Goal: Task Accomplishment & Management: Use online tool/utility

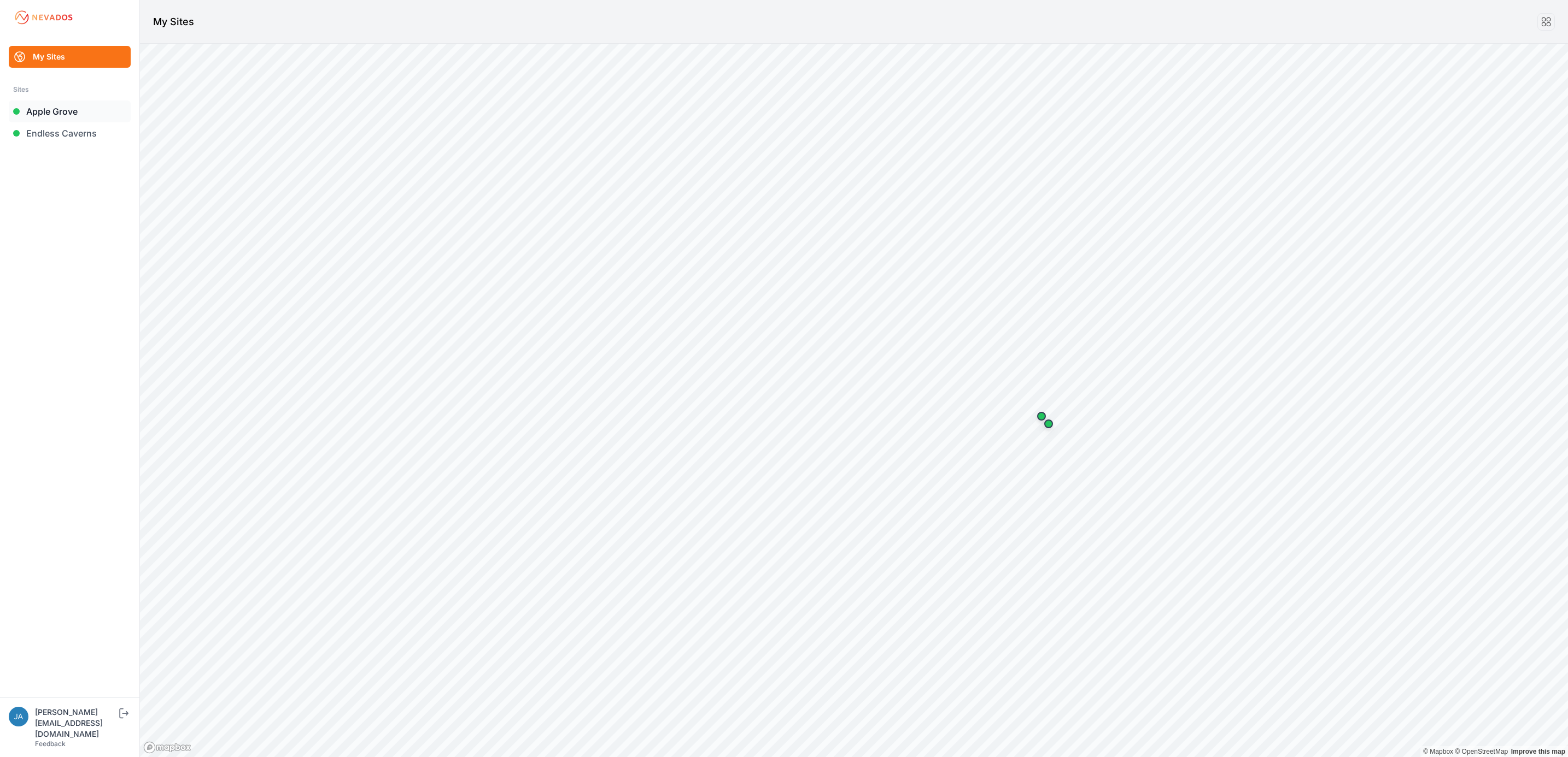
click at [72, 108] on link "Apple Grove" at bounding box center [70, 111] width 122 height 22
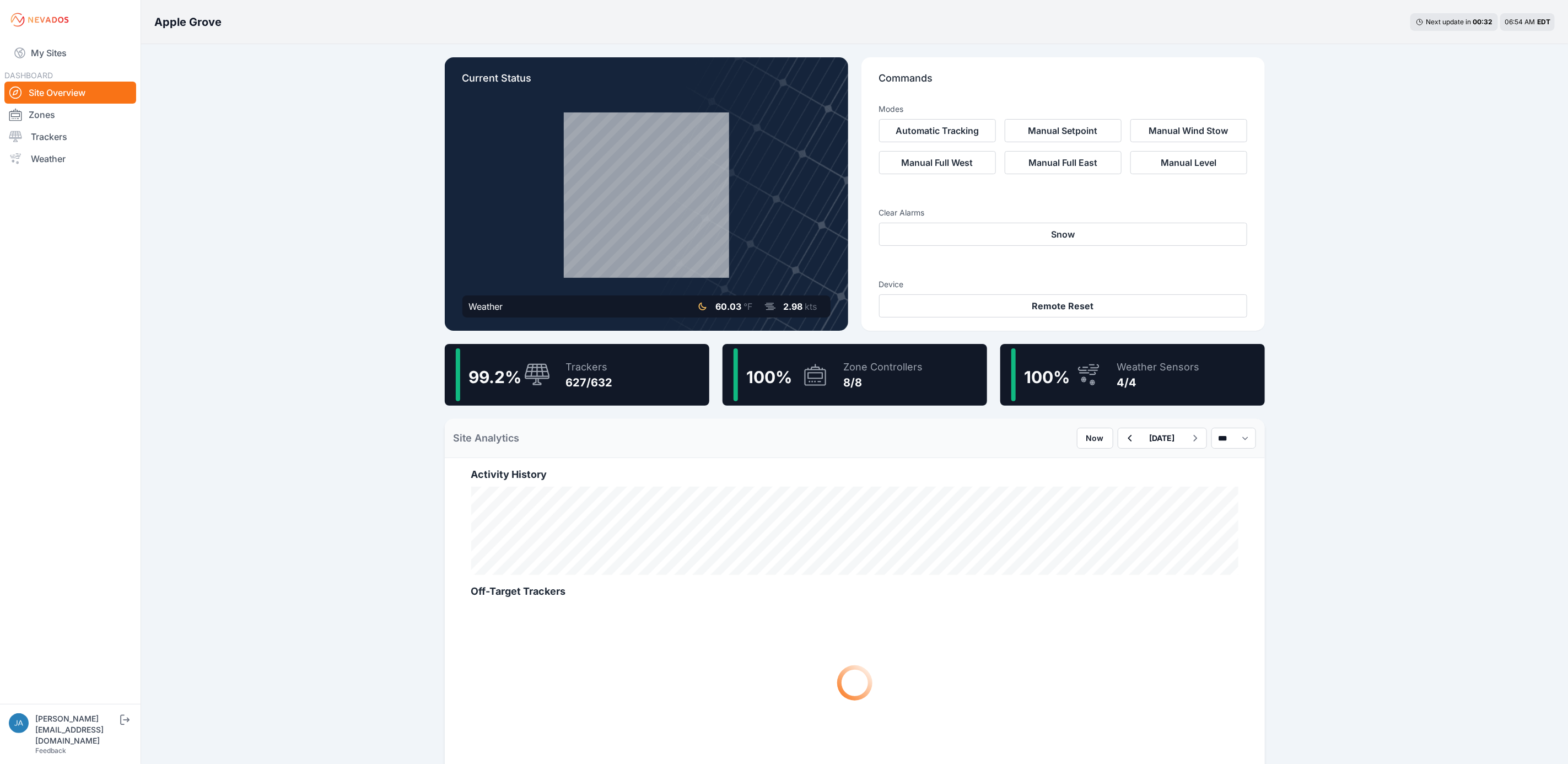
click at [556, 356] on div "Trackers 627/632" at bounding box center [583, 375] width 58 height 53
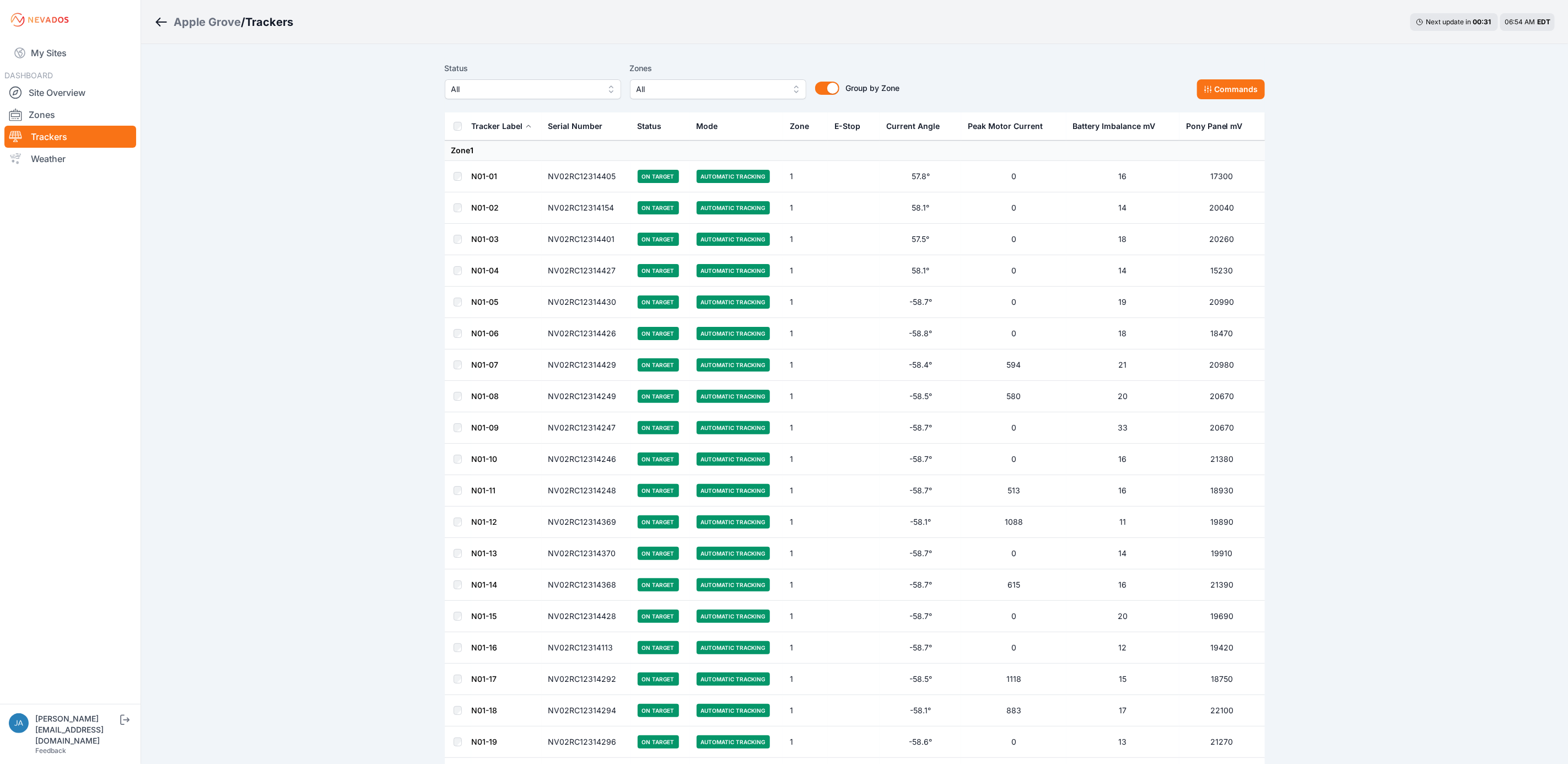
click at [521, 97] on button "All" at bounding box center [533, 89] width 177 height 20
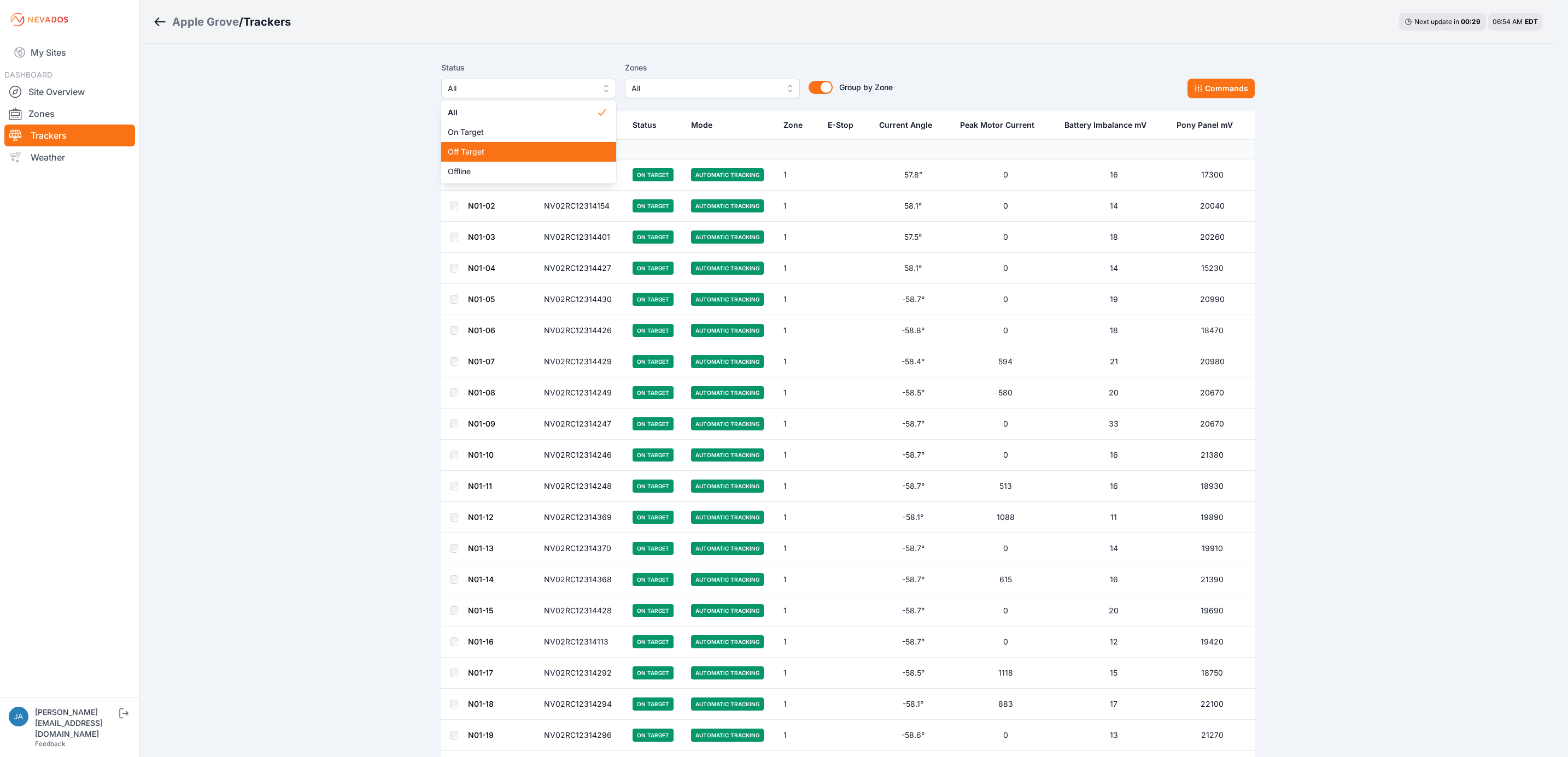
click at [516, 154] on span "Off Target" at bounding box center [522, 152] width 149 height 11
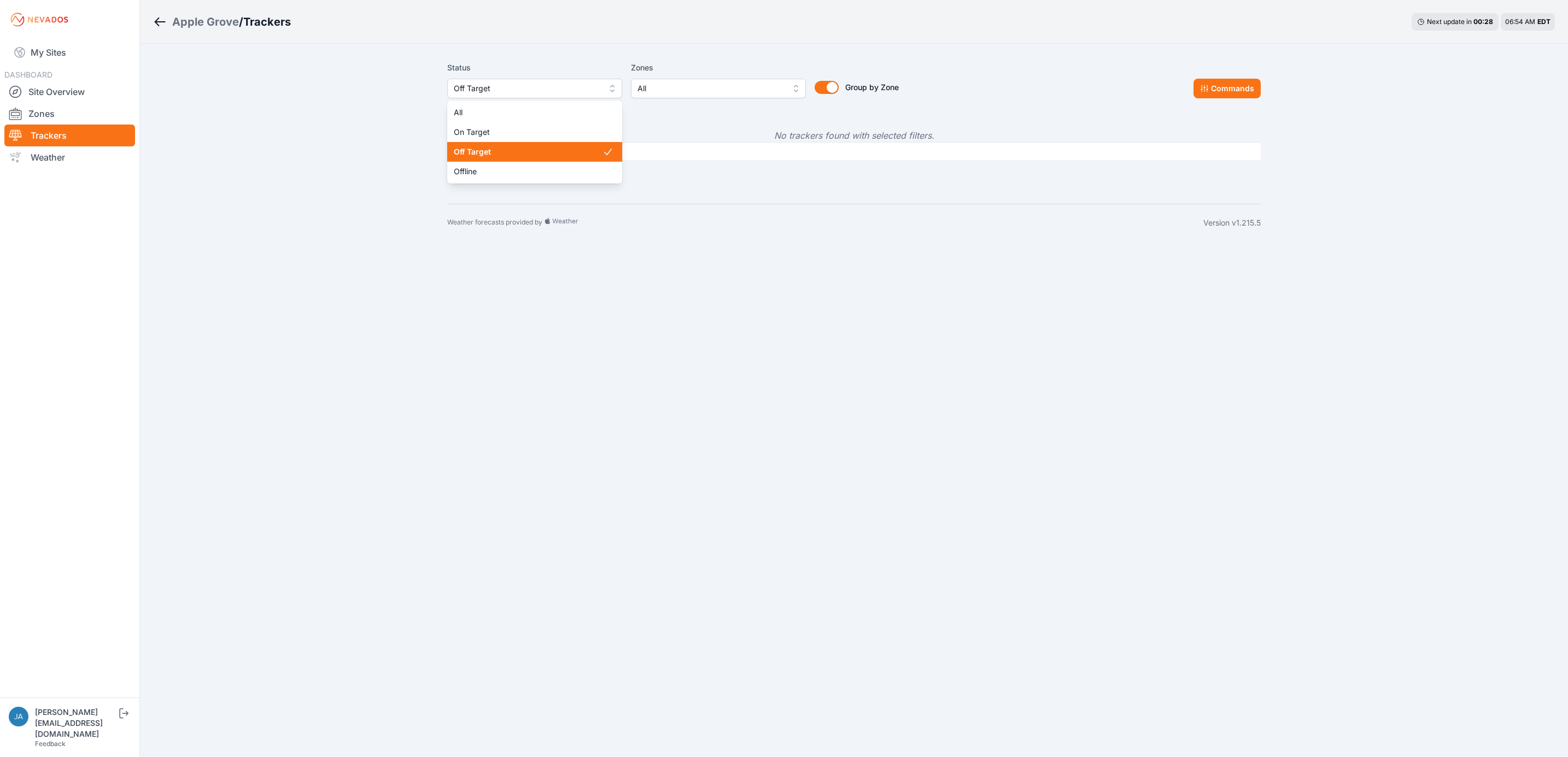
click at [505, 86] on span "Off Target" at bounding box center [527, 89] width 147 height 13
click at [506, 169] on span "Offline" at bounding box center [528, 171] width 149 height 11
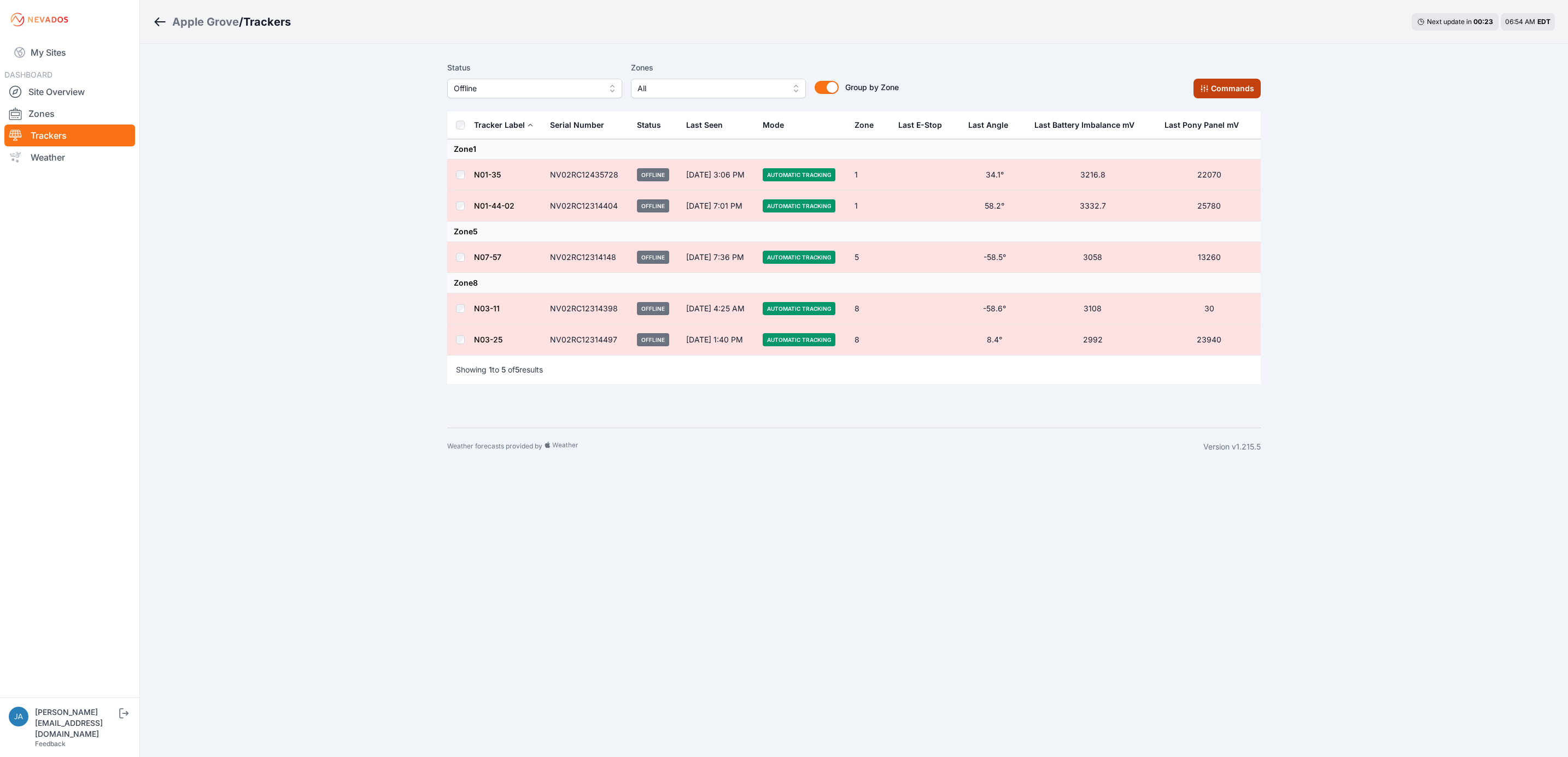
click at [1232, 96] on button "Commands" at bounding box center [1227, 88] width 67 height 19
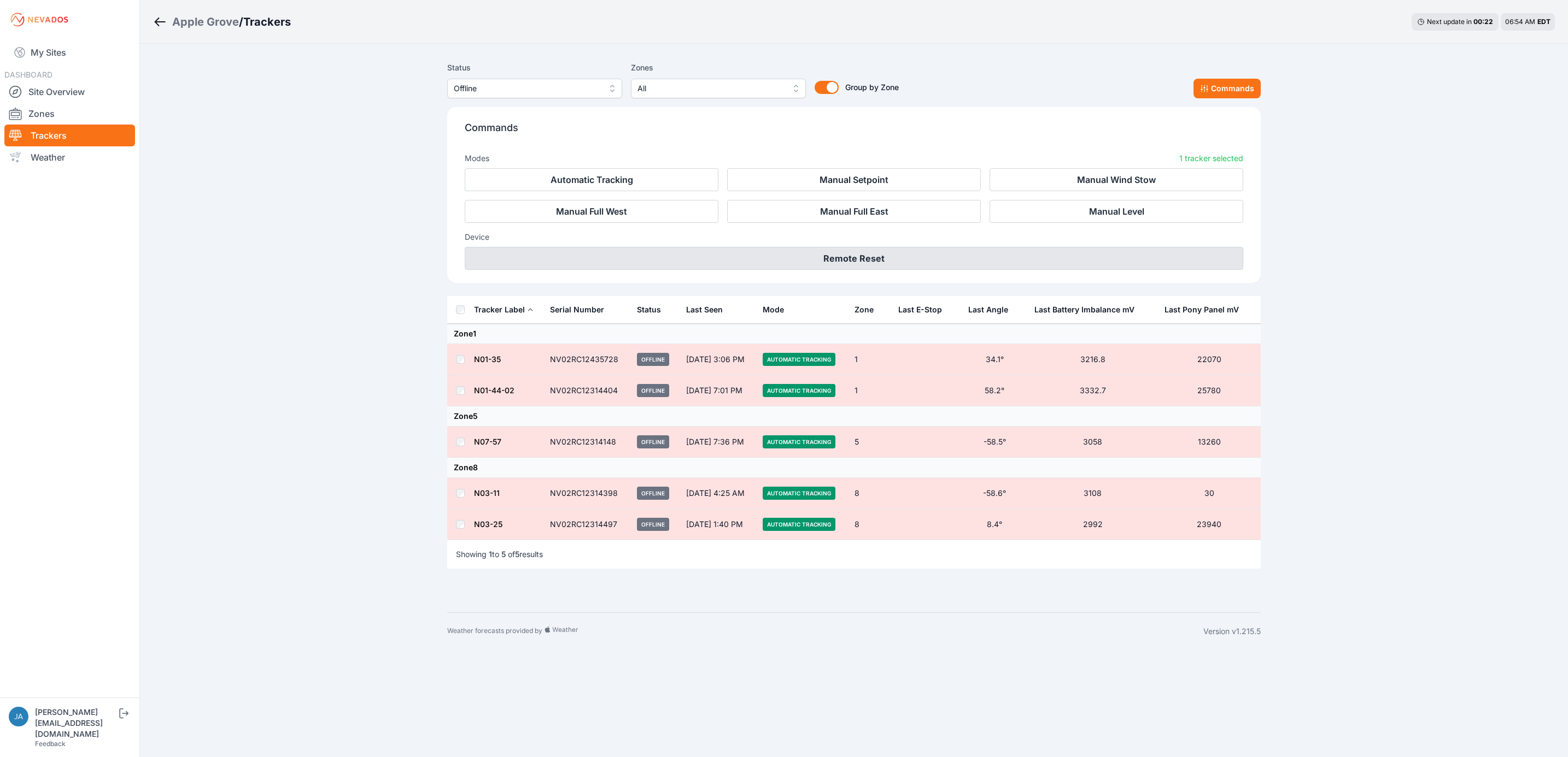
click at [855, 251] on button "Remote Reset" at bounding box center [854, 258] width 778 height 23
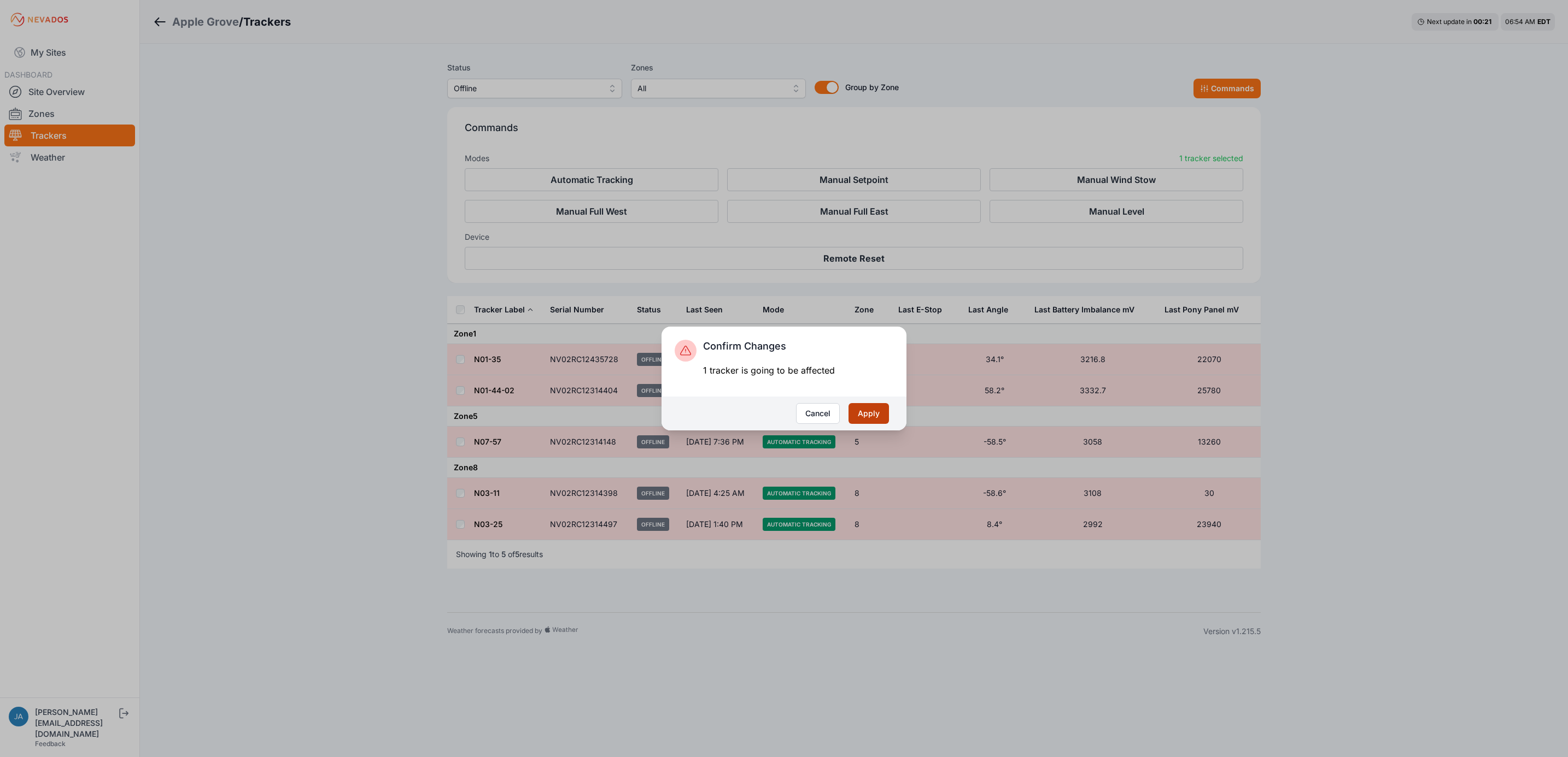
click at [875, 406] on button "Apply" at bounding box center [869, 414] width 40 height 21
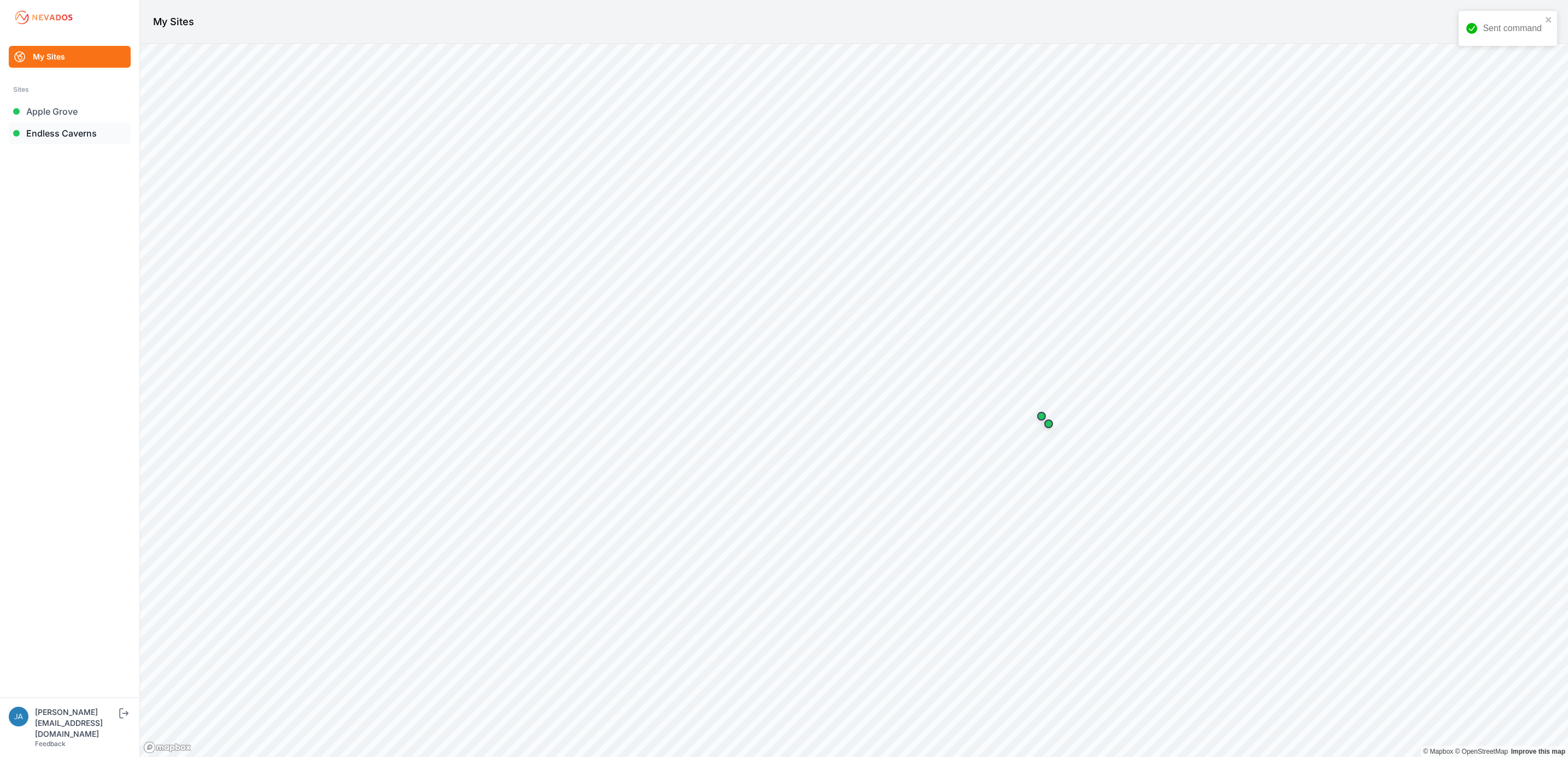
click at [97, 138] on link "Endless Caverns" at bounding box center [70, 133] width 122 height 22
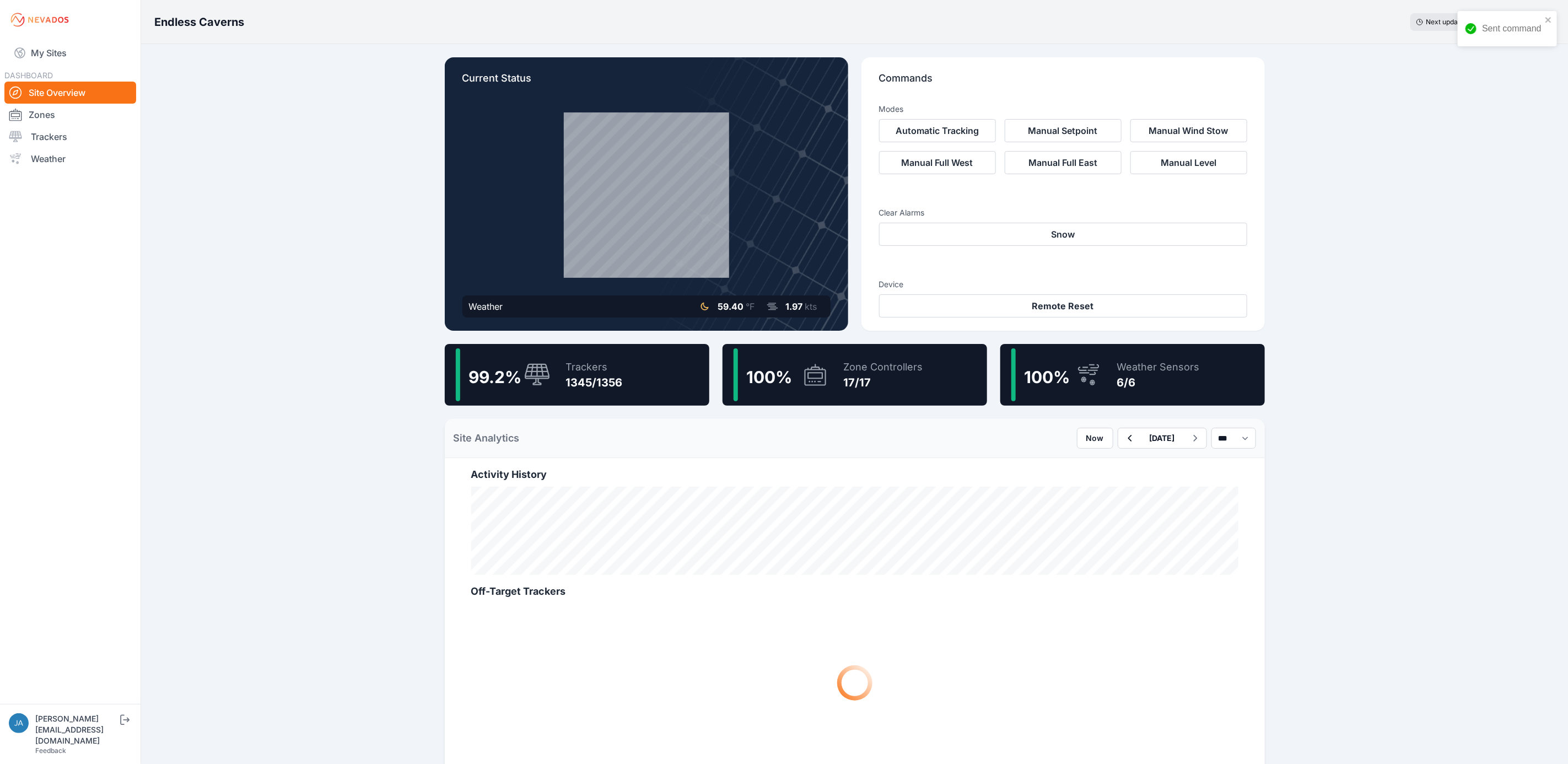
click at [622, 377] on div "1345/1356" at bounding box center [594, 383] width 57 height 15
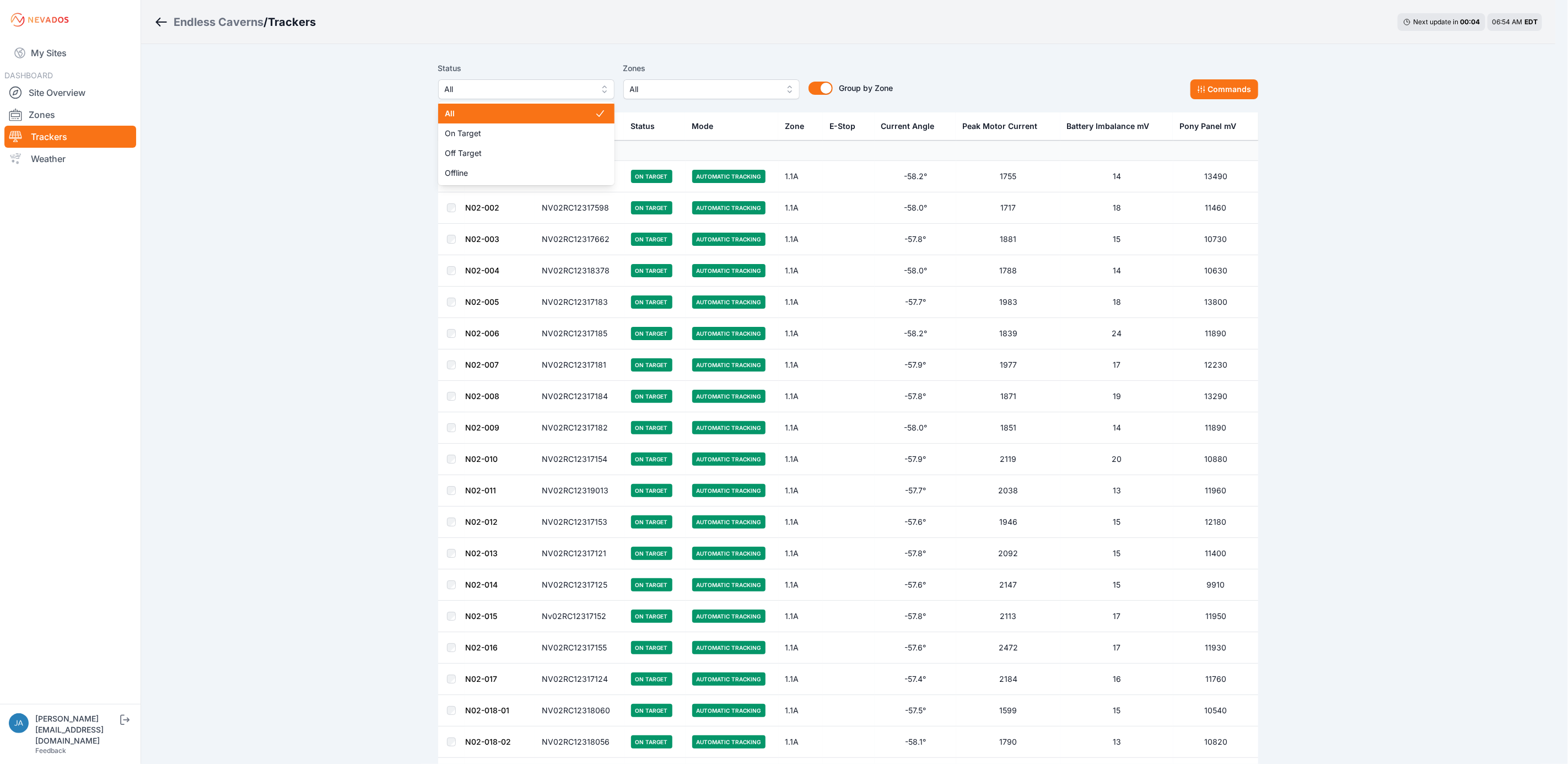
click at [573, 95] on span "All" at bounding box center [518, 90] width 148 height 14
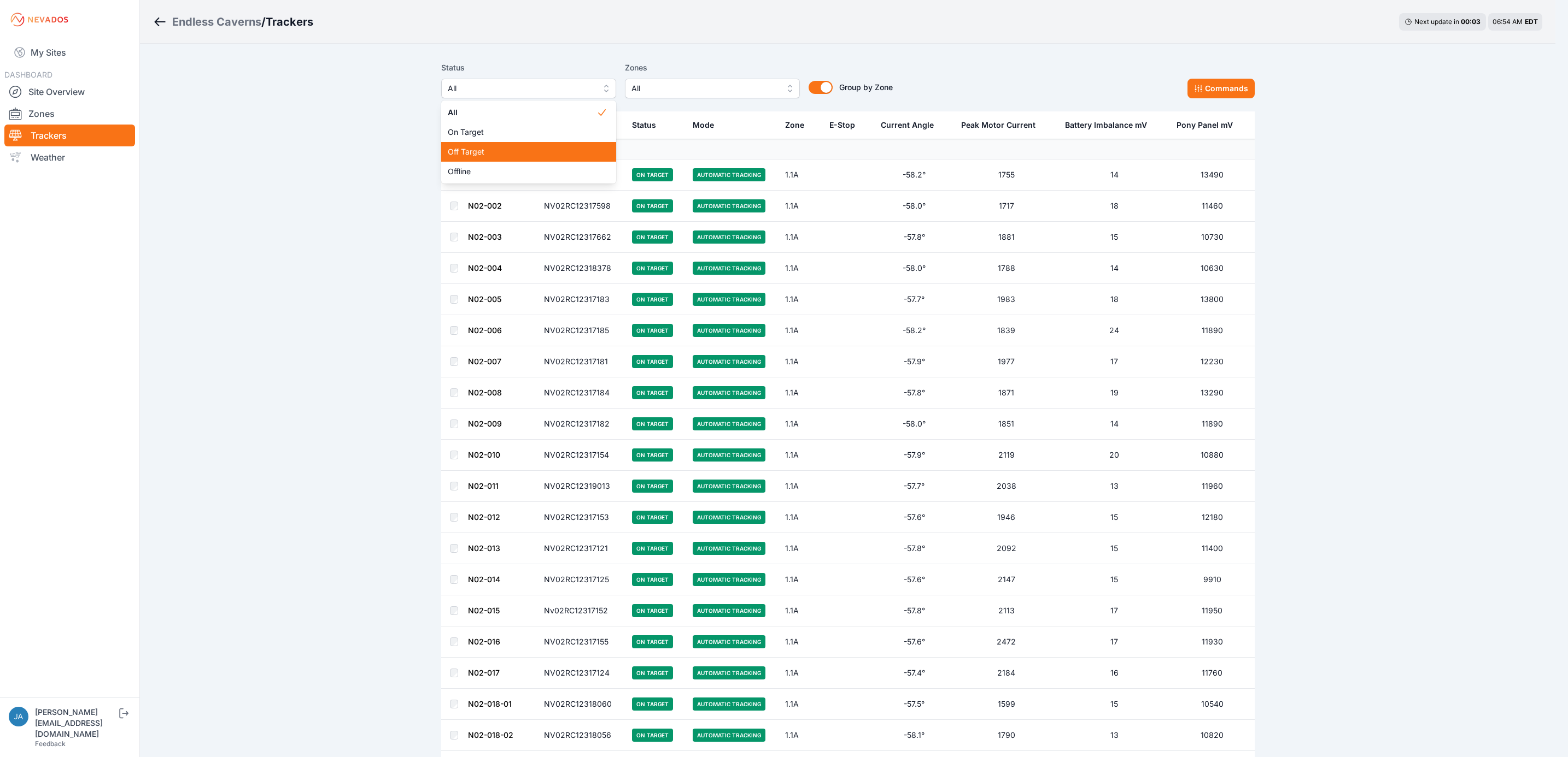
click at [540, 151] on span "Off Target" at bounding box center [522, 152] width 149 height 11
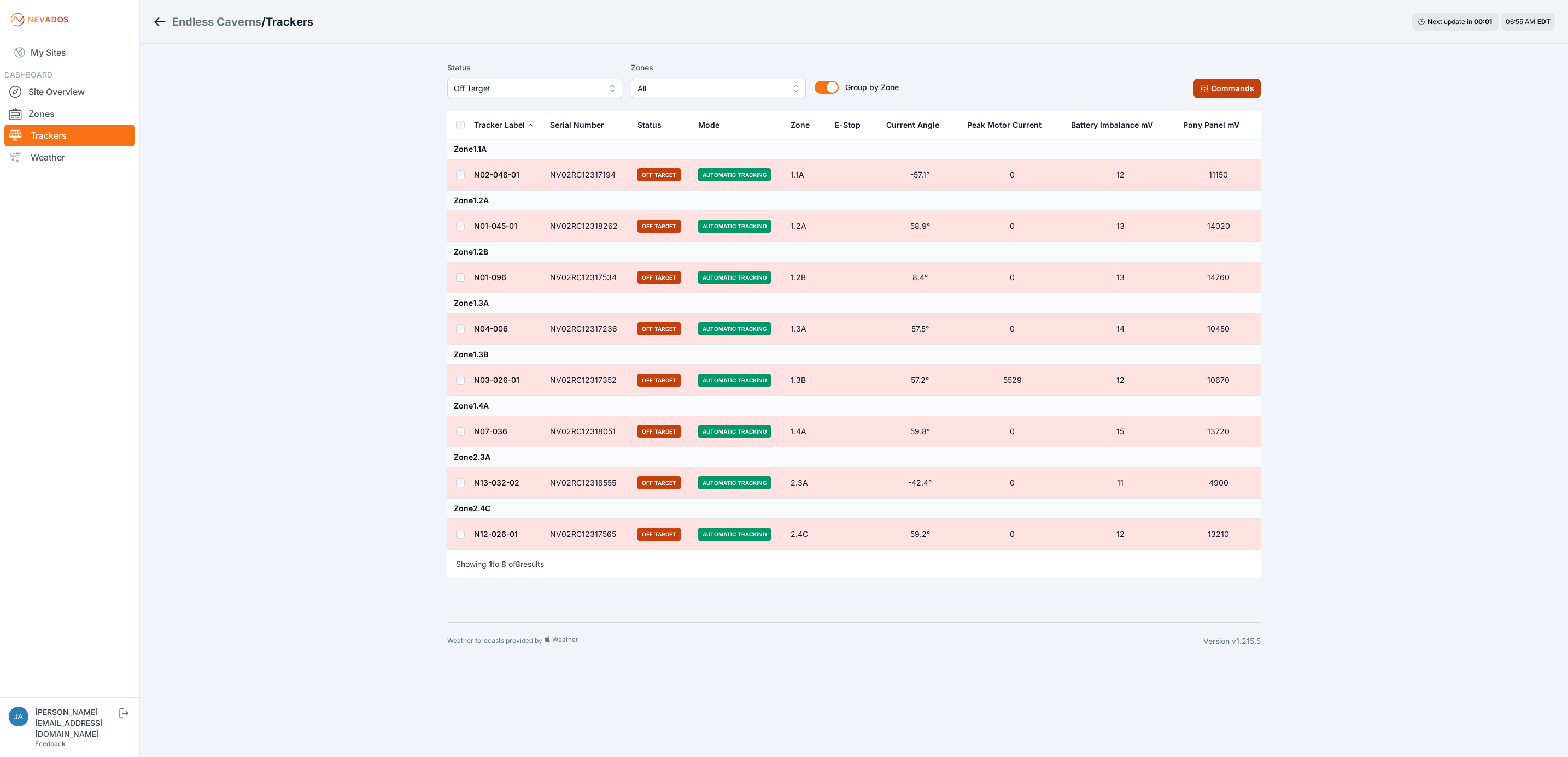
click at [1248, 91] on button "Commands" at bounding box center [1227, 88] width 67 height 19
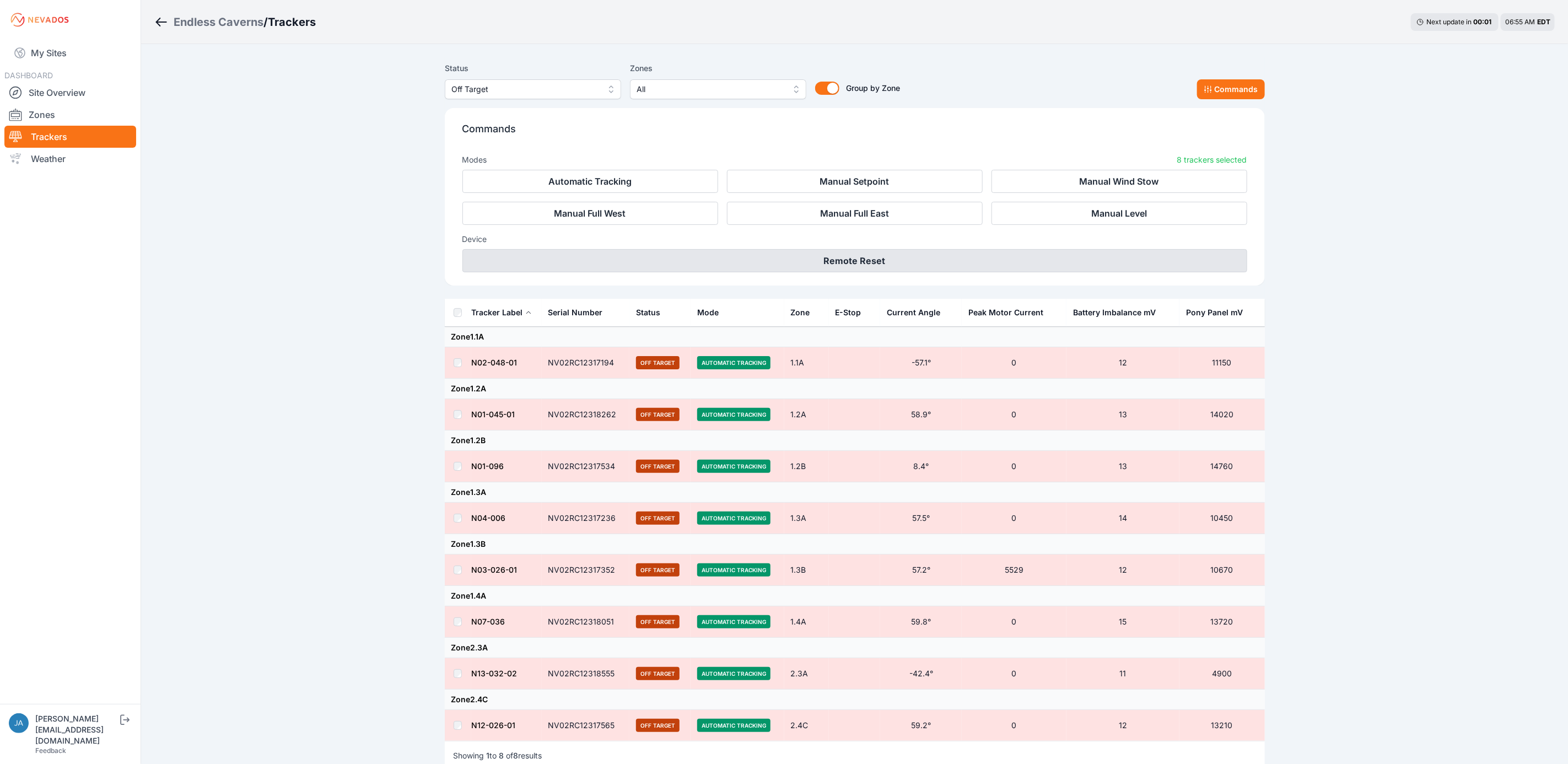
click at [1009, 261] on button "Remote Reset" at bounding box center [855, 260] width 785 height 23
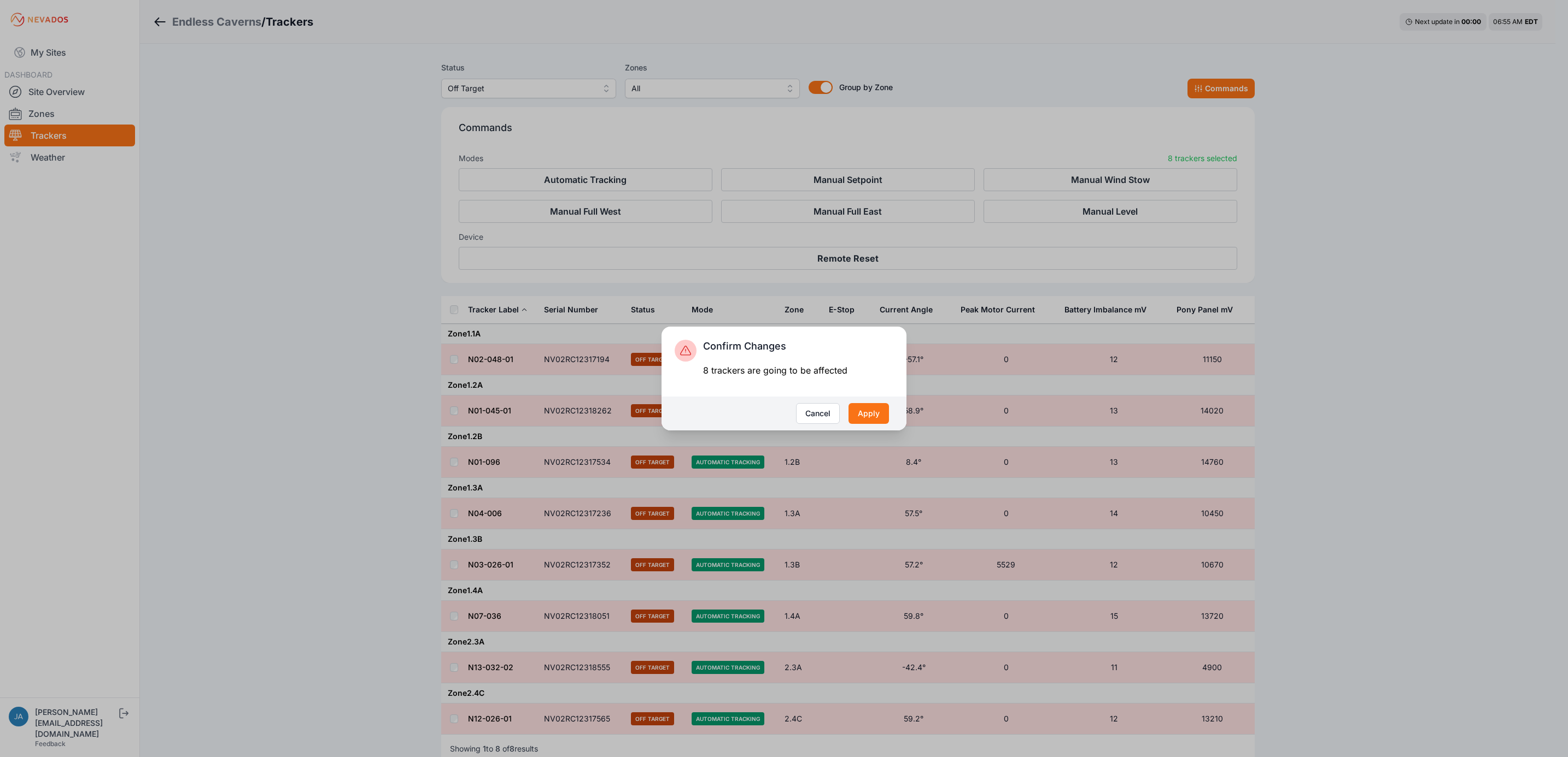
click at [881, 426] on div "Cancel Apply" at bounding box center [784, 413] width 245 height 34
click at [879, 414] on button "Apply" at bounding box center [869, 414] width 40 height 21
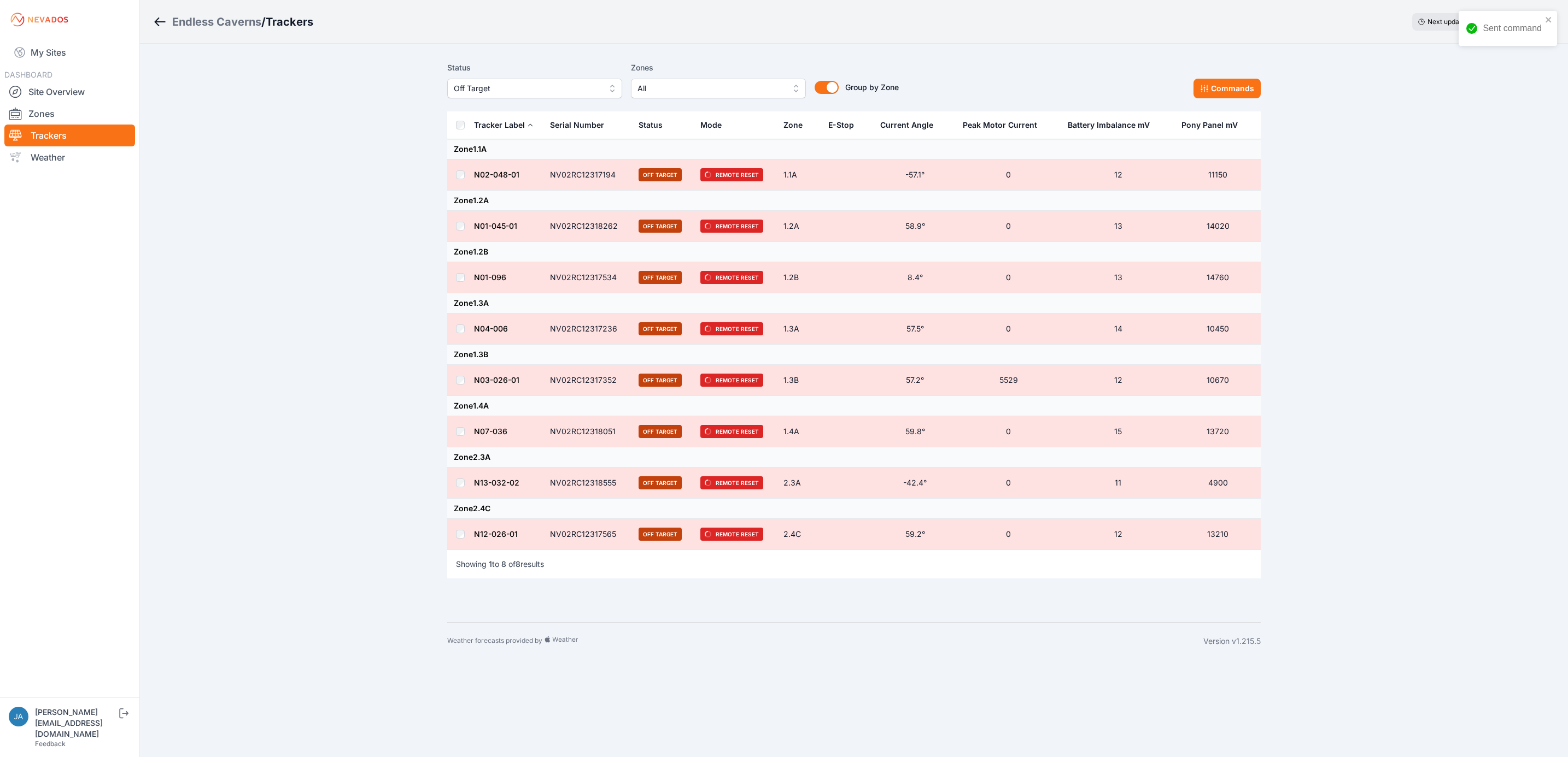
drag, startPoint x: 0, startPoint y: 0, endPoint x: 570, endPoint y: 88, distance: 576.8
click at [570, 88] on span "Off Target" at bounding box center [527, 89] width 147 height 13
click at [568, 171] on span "Offline" at bounding box center [528, 171] width 149 height 11
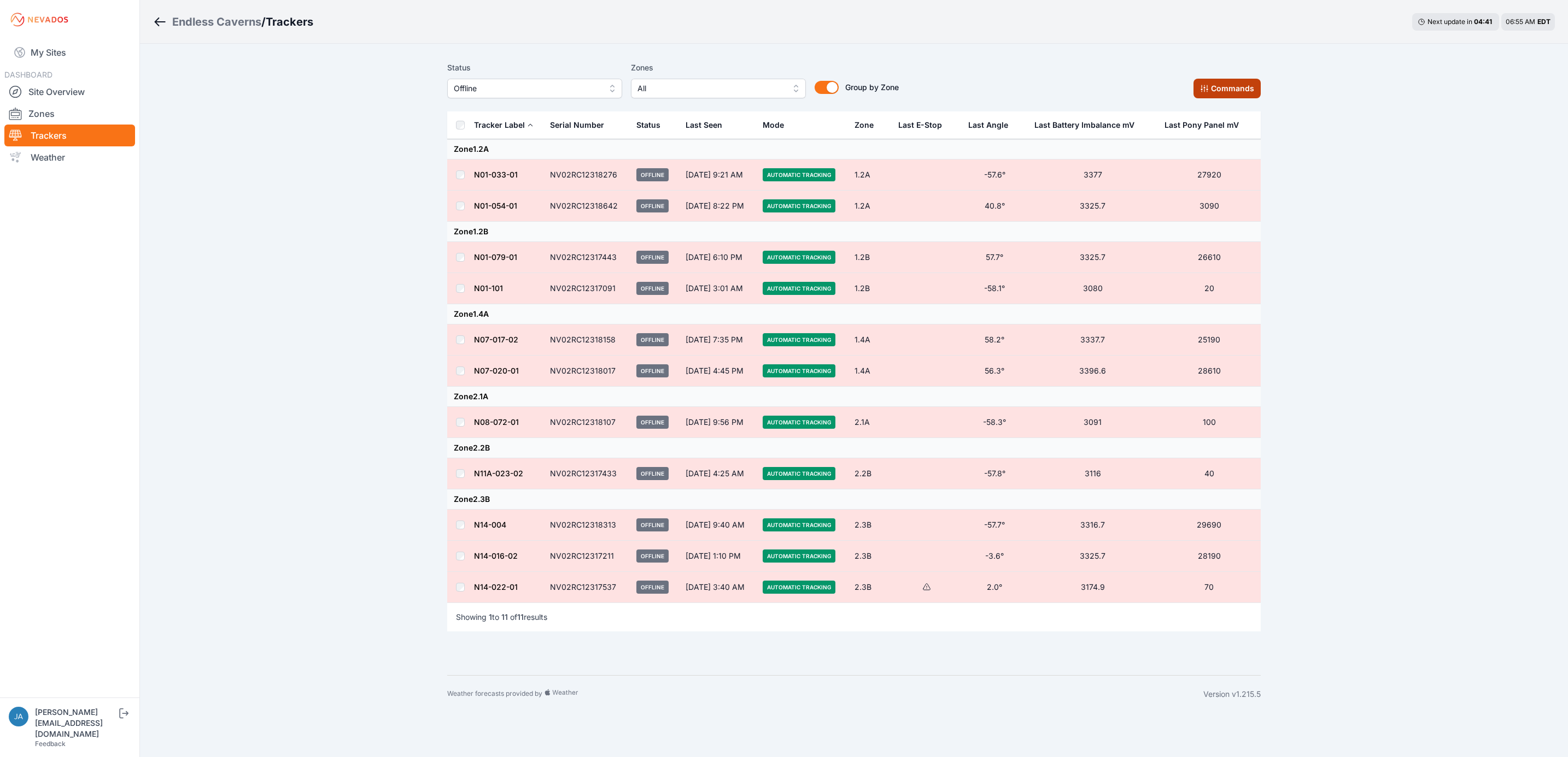
click at [1204, 94] on button "Commands" at bounding box center [1227, 88] width 67 height 19
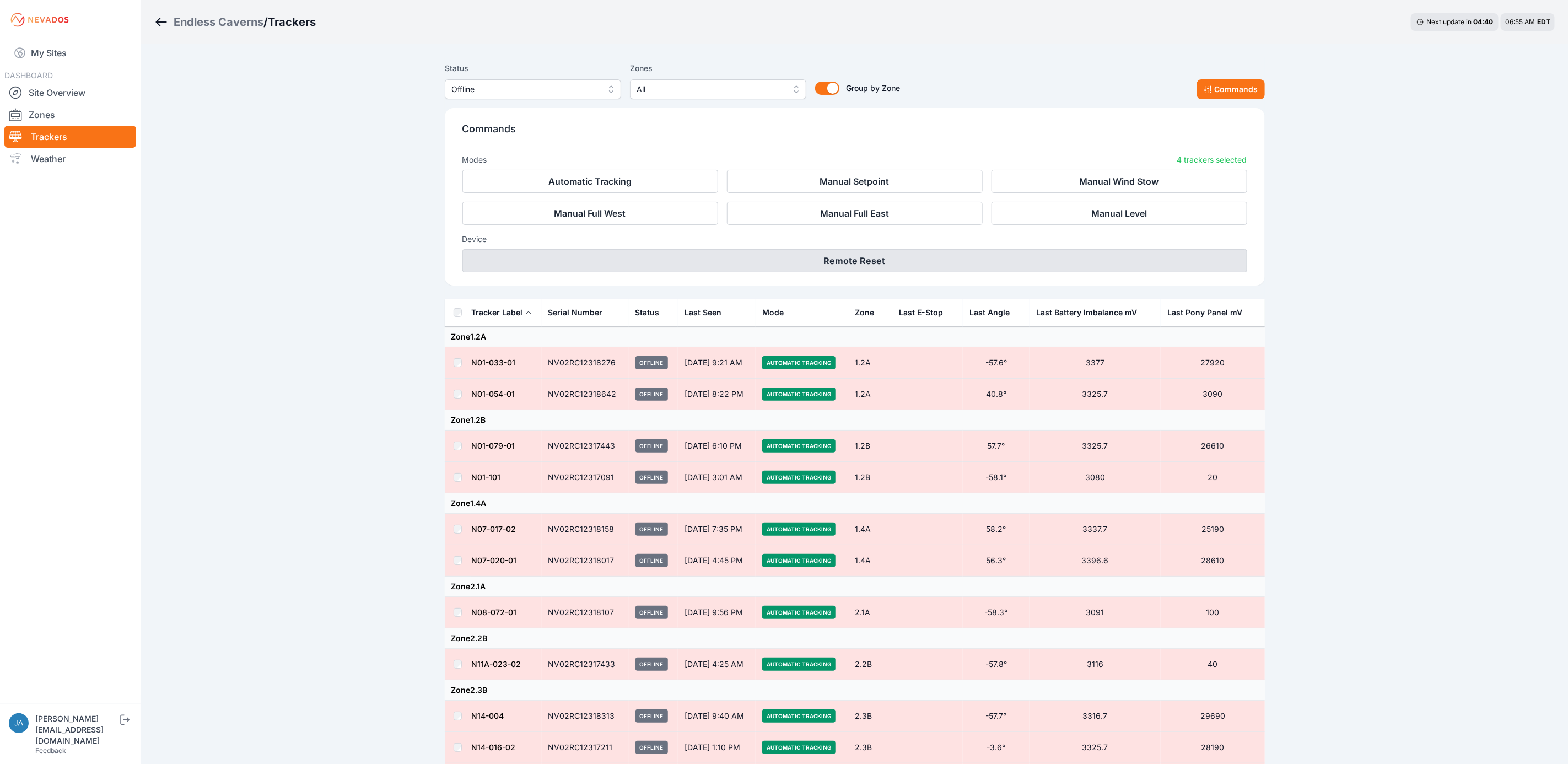
click at [906, 261] on button "Remote Reset" at bounding box center [855, 260] width 785 height 23
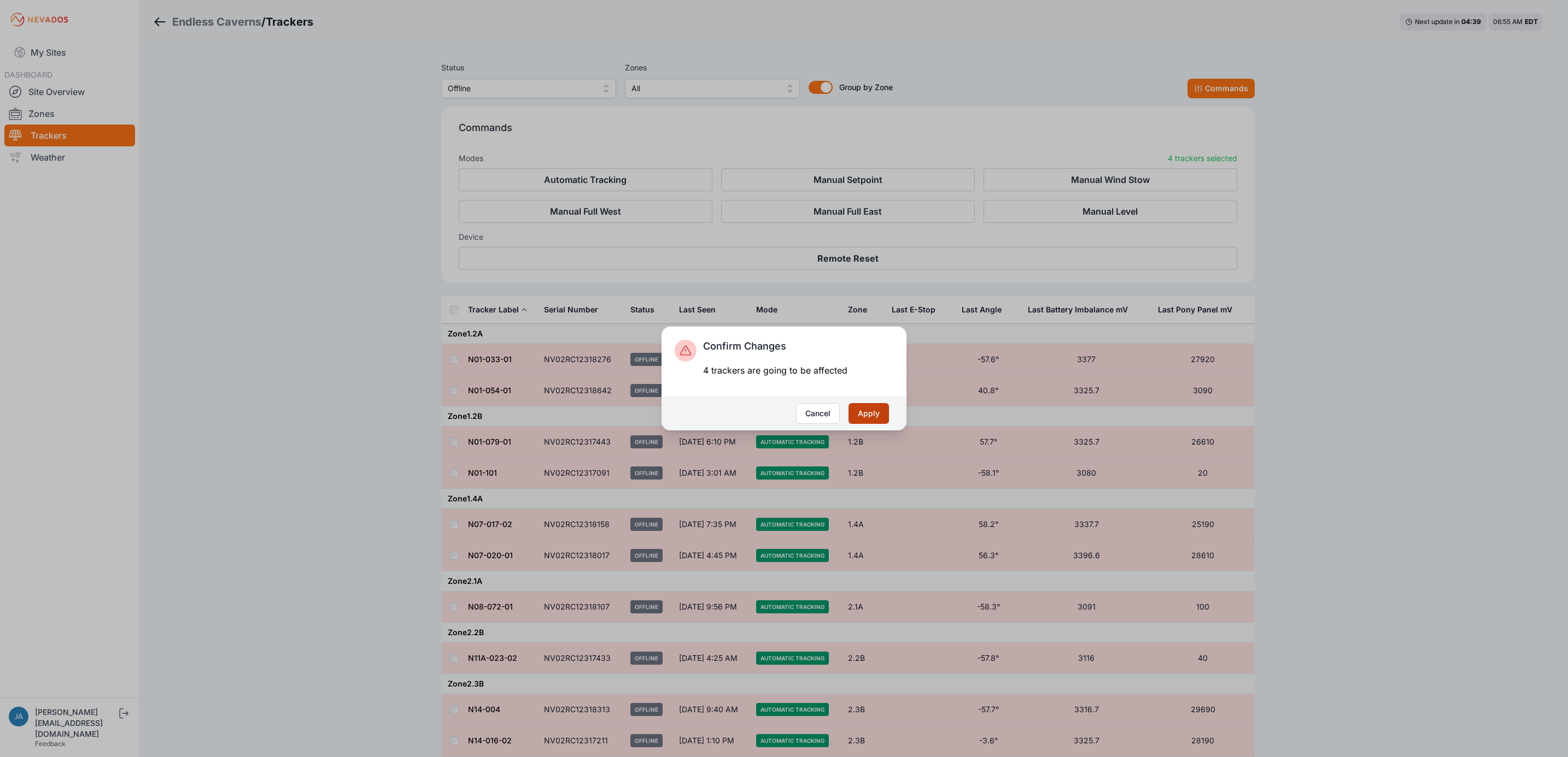
click at [861, 414] on button "Apply" at bounding box center [869, 414] width 40 height 21
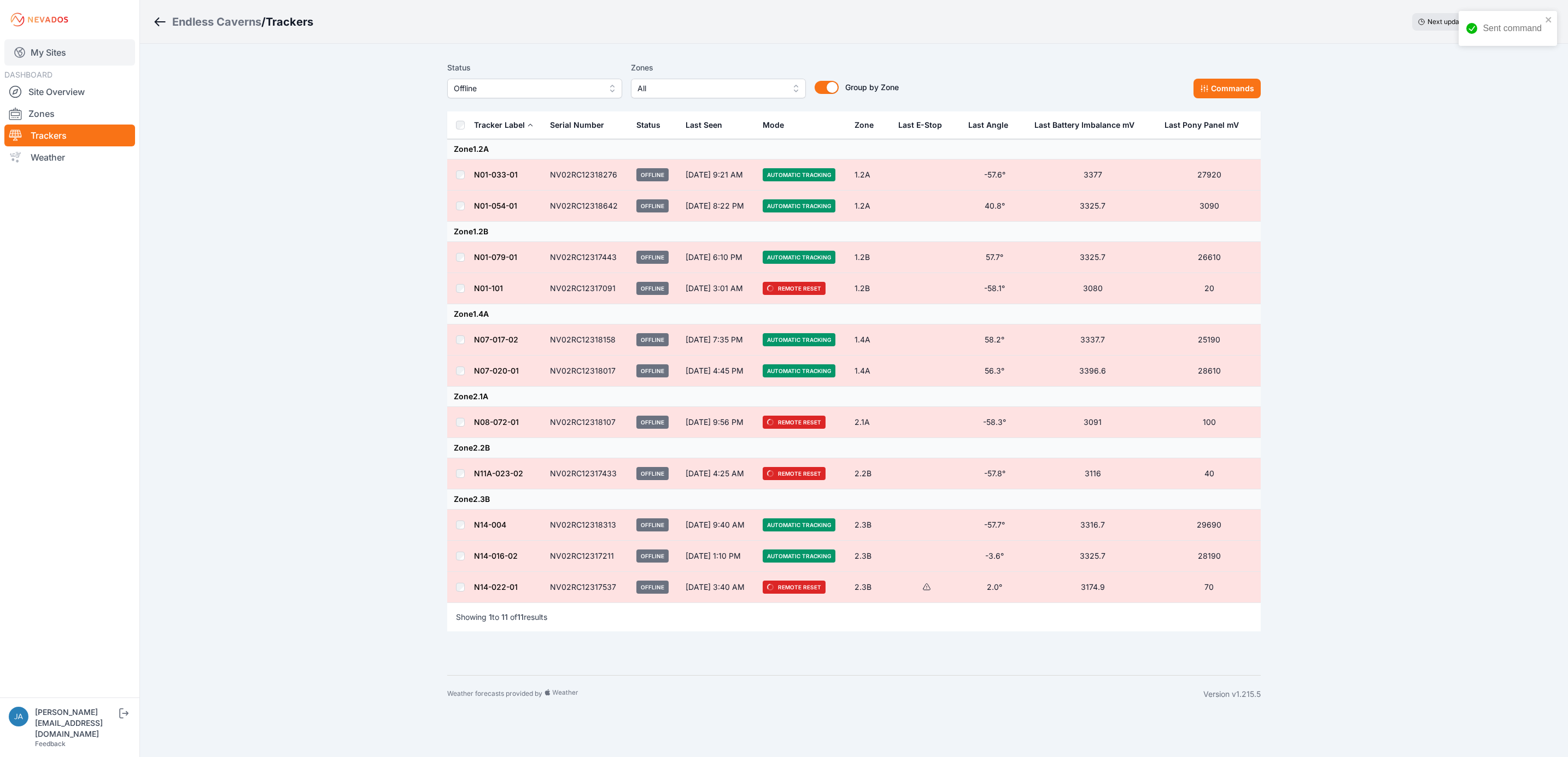
click at [60, 61] on link "My Sites" at bounding box center [70, 52] width 131 height 26
